Goal: Task Accomplishment & Management: Use online tool/utility

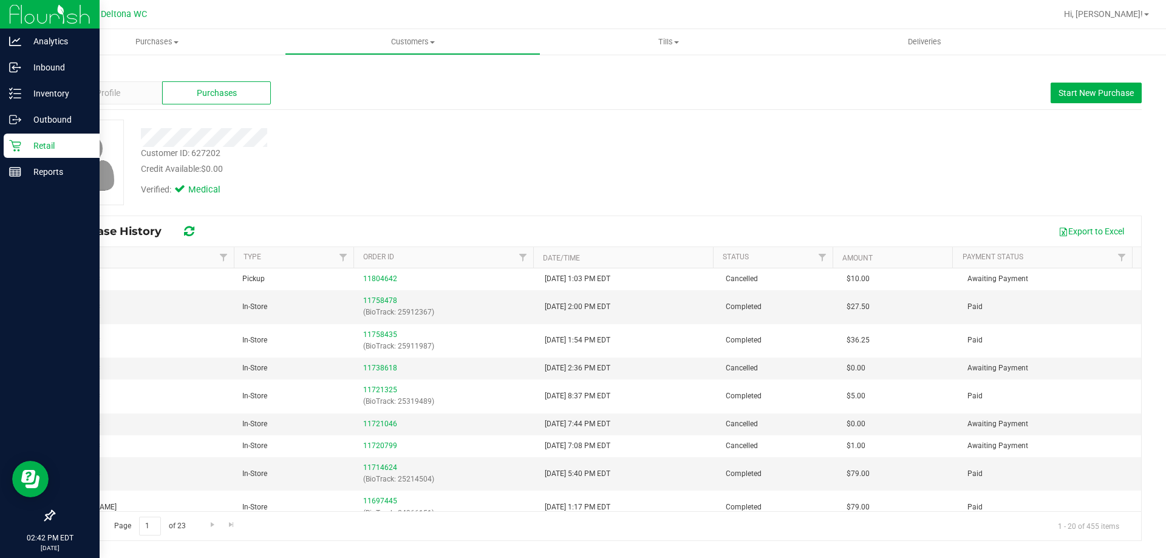
click at [24, 144] on p "Retail" at bounding box center [57, 145] width 73 height 15
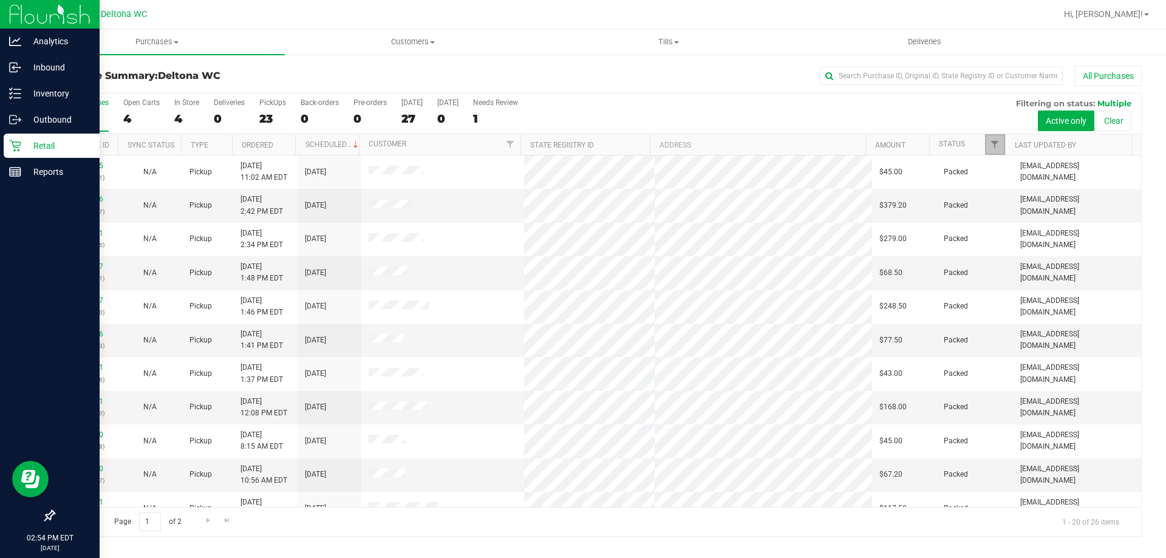
click at [1000, 152] on link "Filter" at bounding box center [995, 144] width 20 height 21
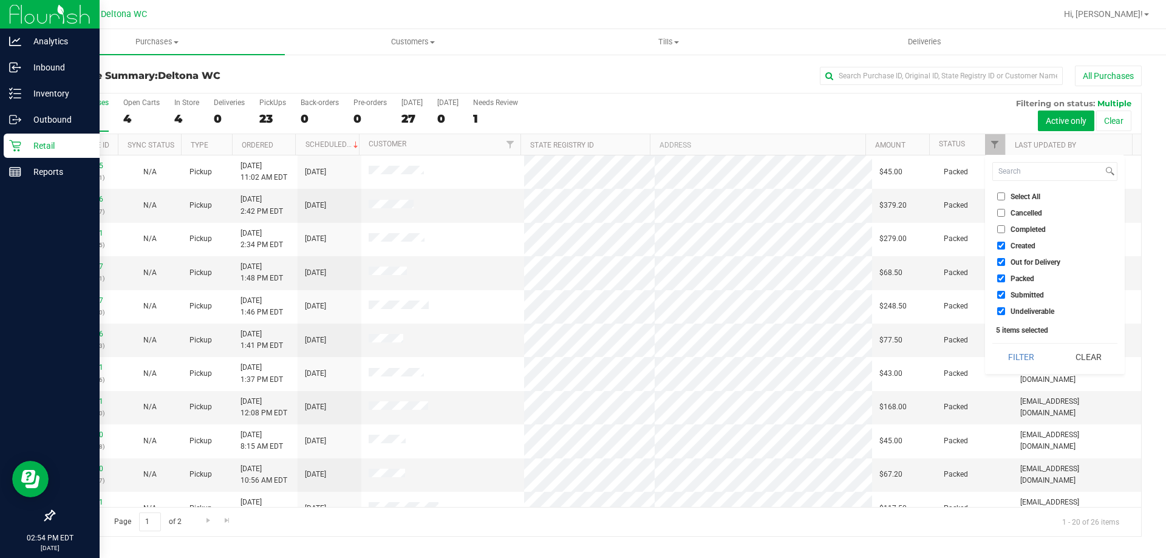
click at [1031, 200] on span "Select All" at bounding box center [1025, 196] width 30 height 7
click at [1005, 200] on input "Select All" at bounding box center [1001, 196] width 8 height 8
checkbox input "true"
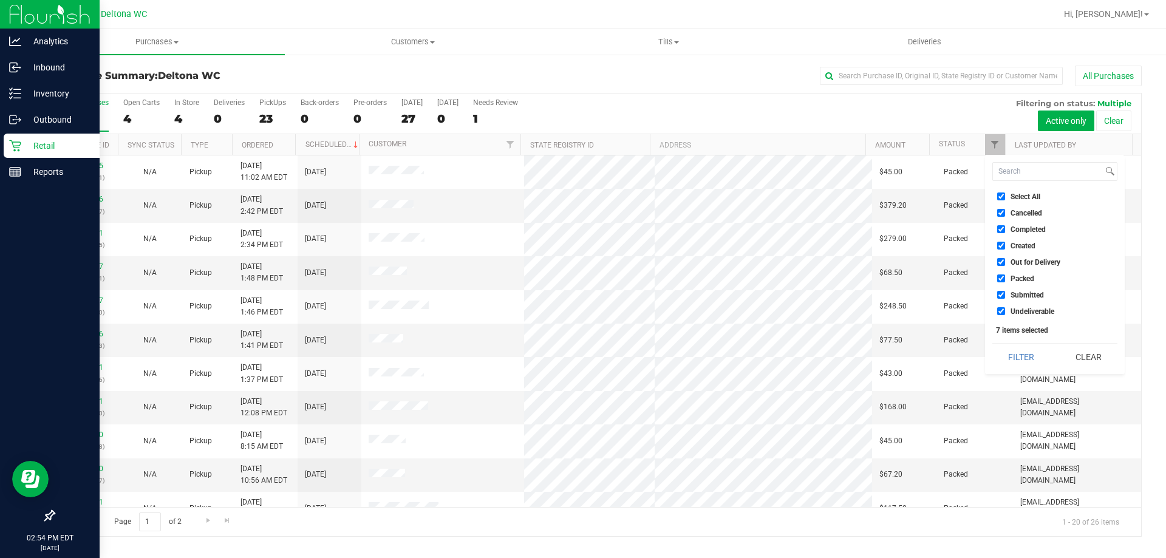
click at [1030, 197] on span "Select All" at bounding box center [1025, 196] width 30 height 7
click at [1005, 197] on input "Select All" at bounding box center [1001, 196] width 8 height 8
checkbox input "false"
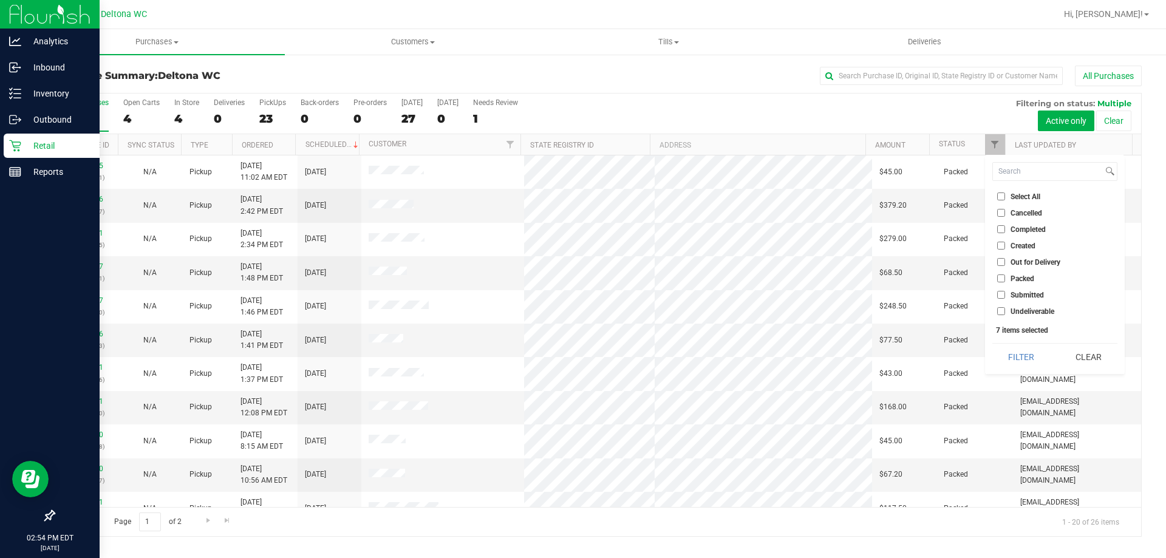
checkbox input "false"
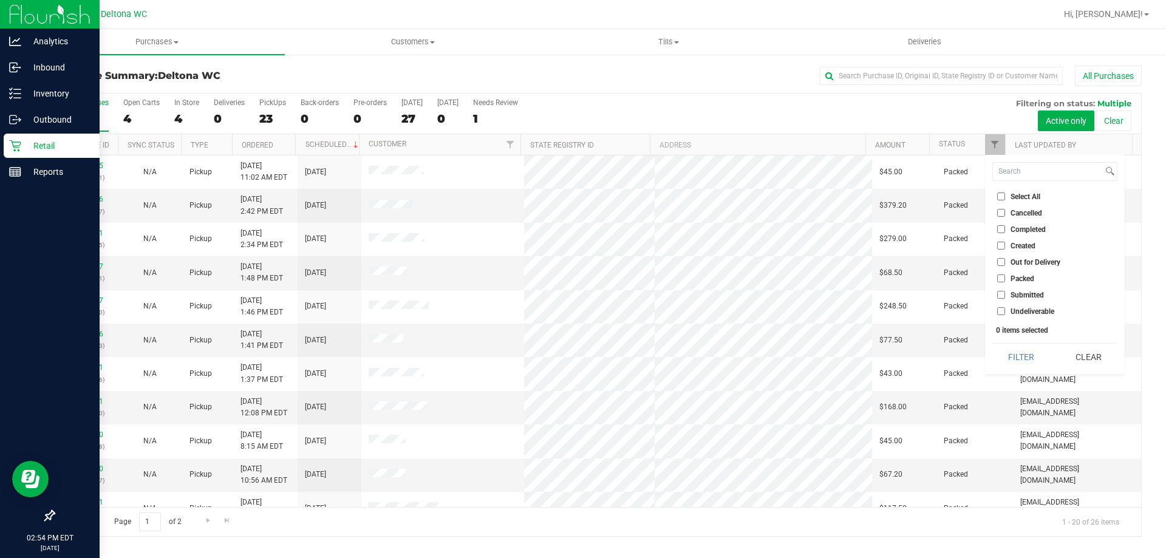
click at [1031, 292] on span "Submitted" at bounding box center [1026, 294] width 33 height 7
click at [1005, 292] on input "Submitted" at bounding box center [1001, 295] width 8 height 8
checkbox input "true"
click at [1026, 344] on div "Filter Clear" at bounding box center [1054, 356] width 125 height 27
click at [1026, 350] on button "Filter" at bounding box center [1021, 357] width 58 height 27
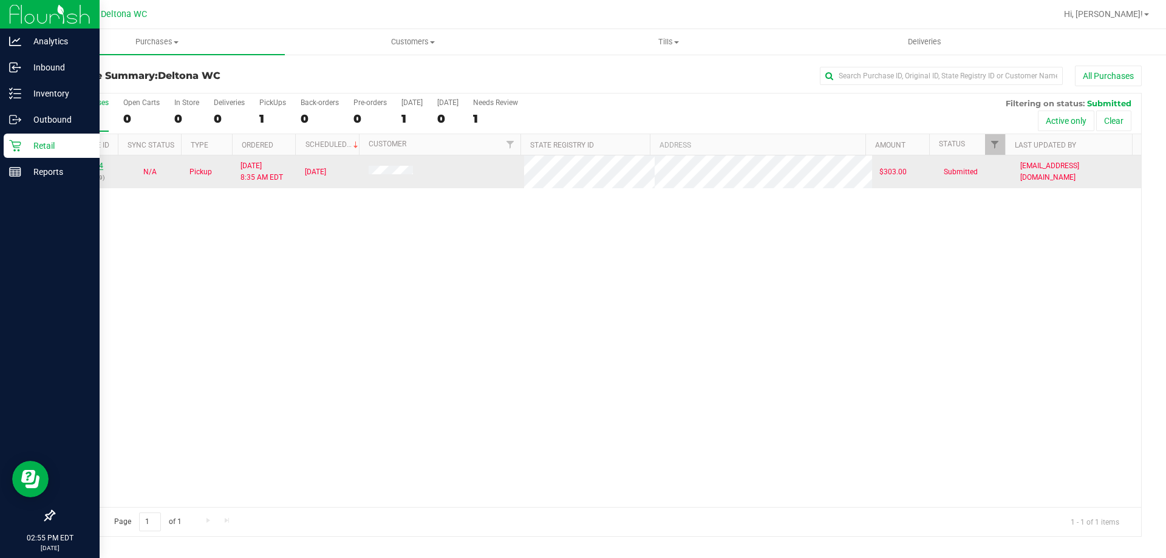
click at [89, 166] on link "11841524" at bounding box center [86, 165] width 34 height 8
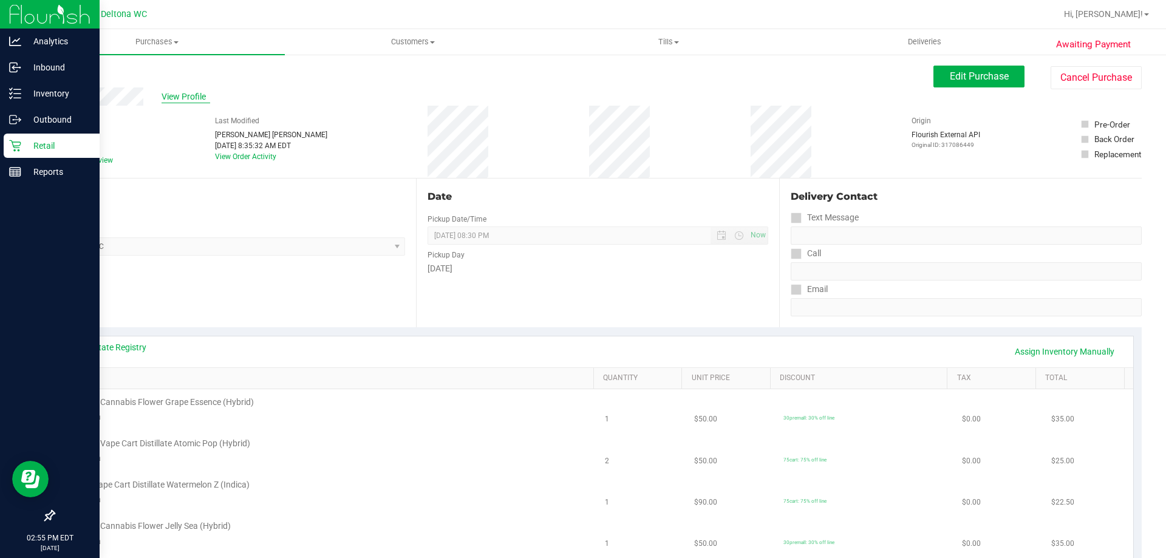
click at [190, 92] on span "View Profile" at bounding box center [185, 96] width 49 height 13
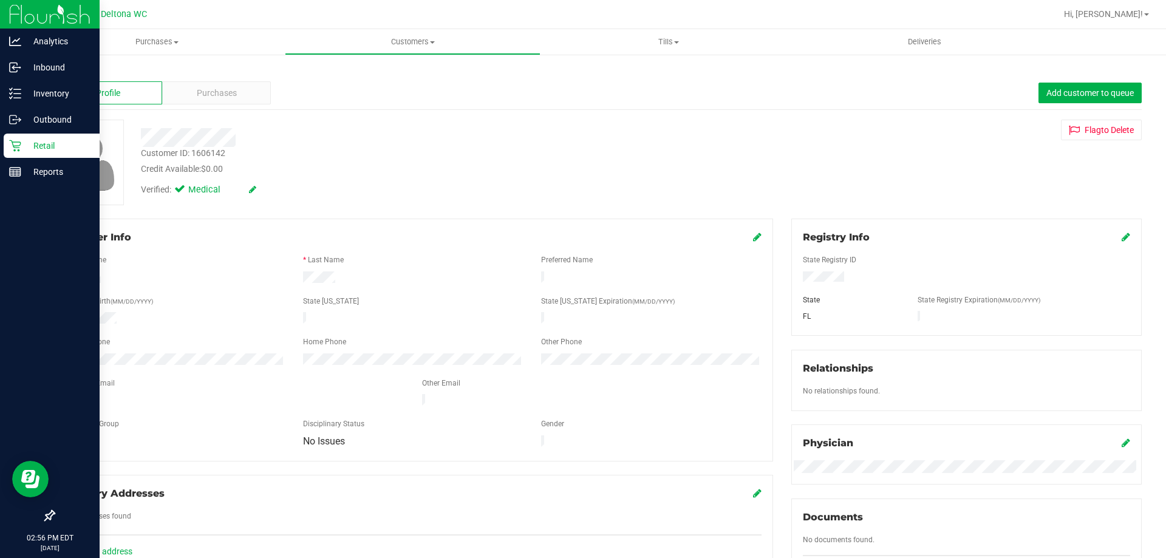
click at [67, 138] on div "Retail" at bounding box center [52, 146] width 96 height 24
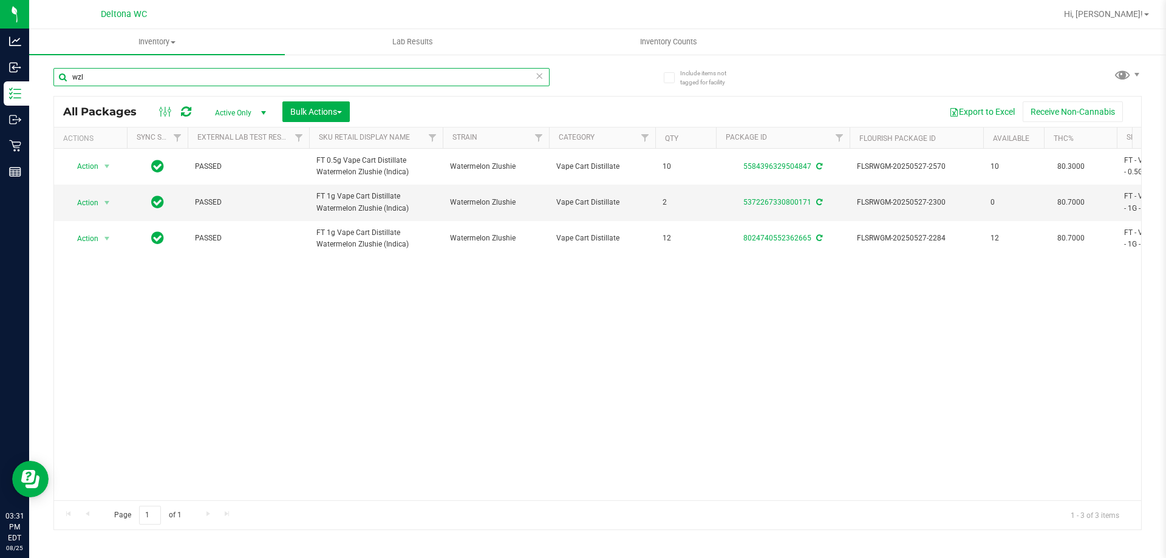
drag, startPoint x: 0, startPoint y: 0, endPoint x: 216, endPoint y: 70, distance: 226.5
click at [216, 70] on input "wzl" at bounding box center [301, 77] width 496 height 18
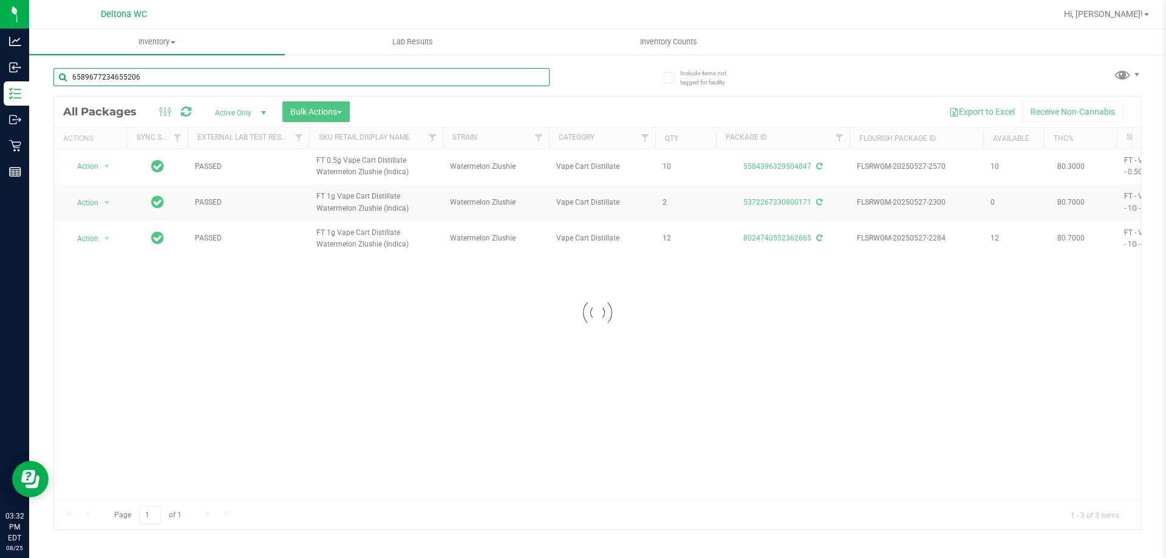
type input "6589677234655206"
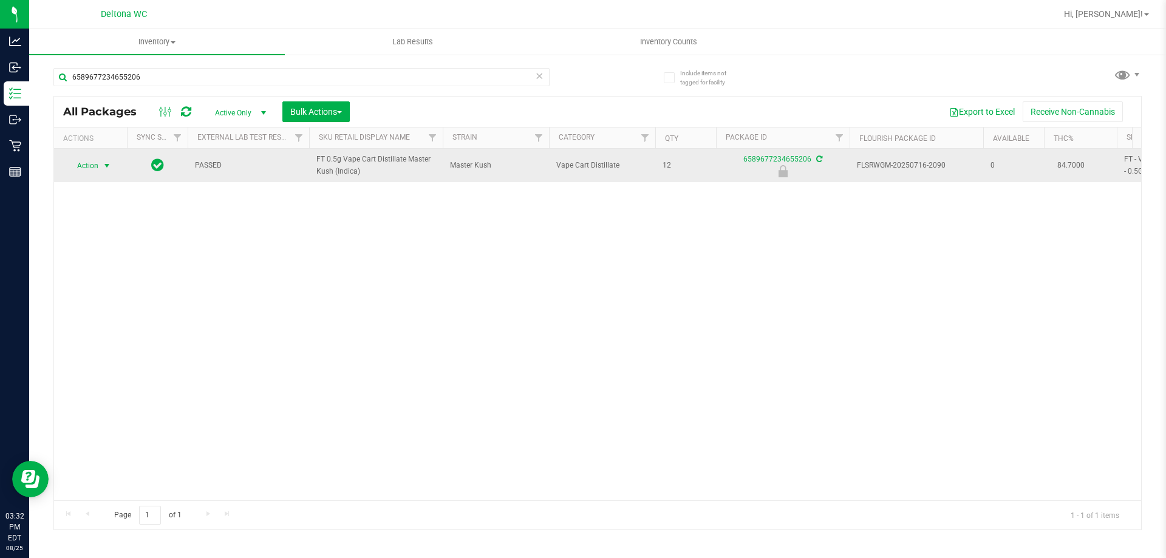
click at [93, 166] on span "Action" at bounding box center [82, 165] width 33 height 17
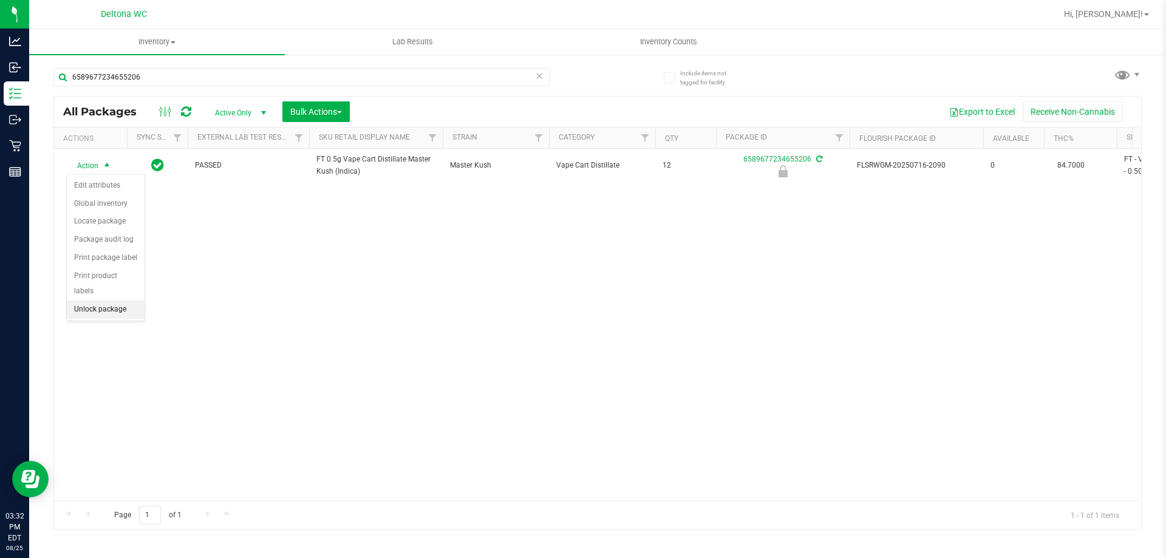
click at [95, 301] on li "Unlock package" at bounding box center [106, 310] width 78 height 18
